Goal: Task Accomplishment & Management: Complete application form

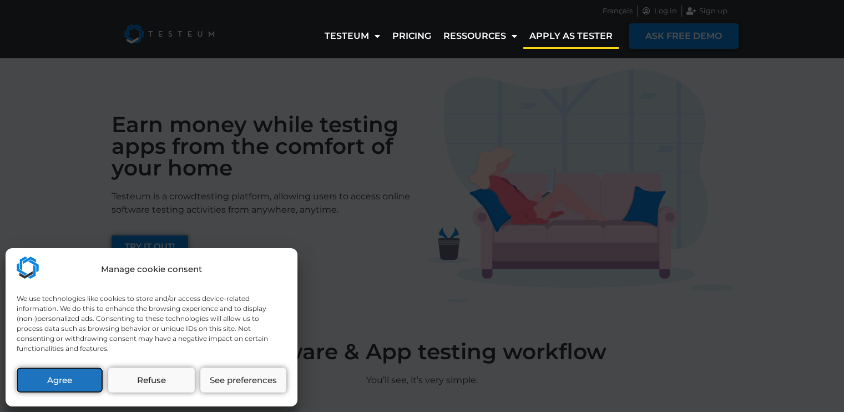
click at [86, 368] on button "Agree" at bounding box center [60, 379] width 86 height 25
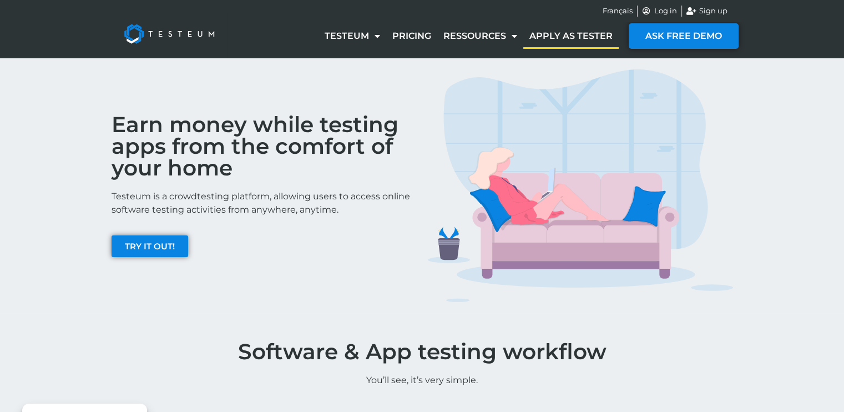
click at [586, 39] on link "Apply as tester" at bounding box center [570, 36] width 95 height 26
click at [173, 246] on span "TRY IT OUT!" at bounding box center [150, 246] width 50 height 8
